Goal: Find specific fact: Find contact information

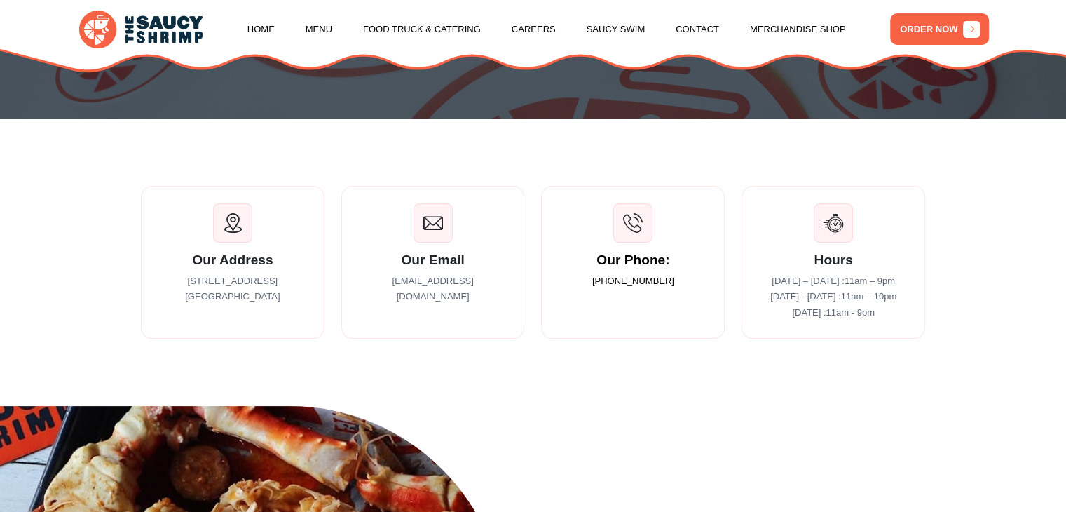
scroll to position [210, 0]
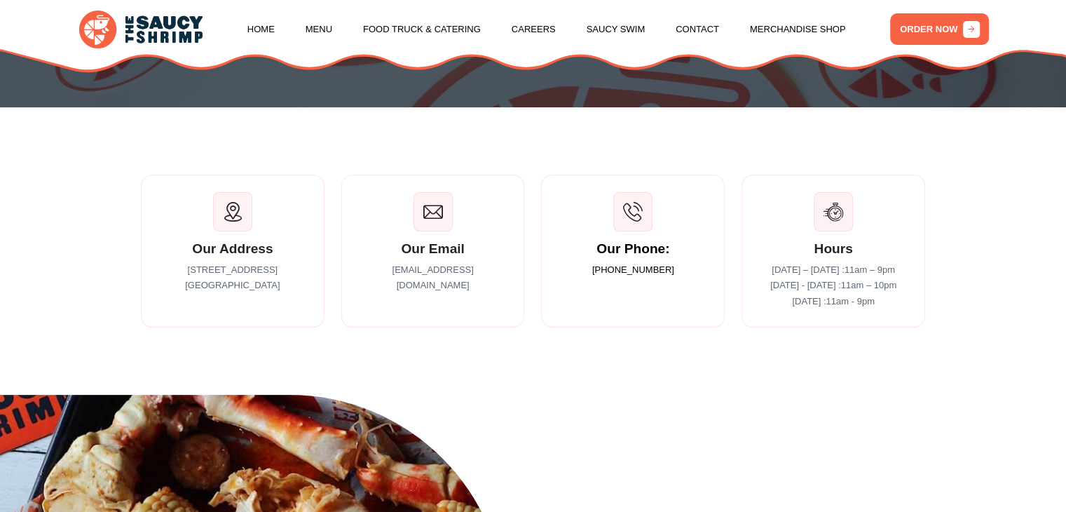
drag, startPoint x: 177, startPoint y: 275, endPoint x: 280, endPoint y: 291, distance: 104.9
click at [280, 291] on p "727 Buckhead Dr Statesboro GA 30458" at bounding box center [232, 278] width 149 height 32
copy p "727 Buckhead Dr Statesboro GA 30458"
